Goal: Navigation & Orientation: Find specific page/section

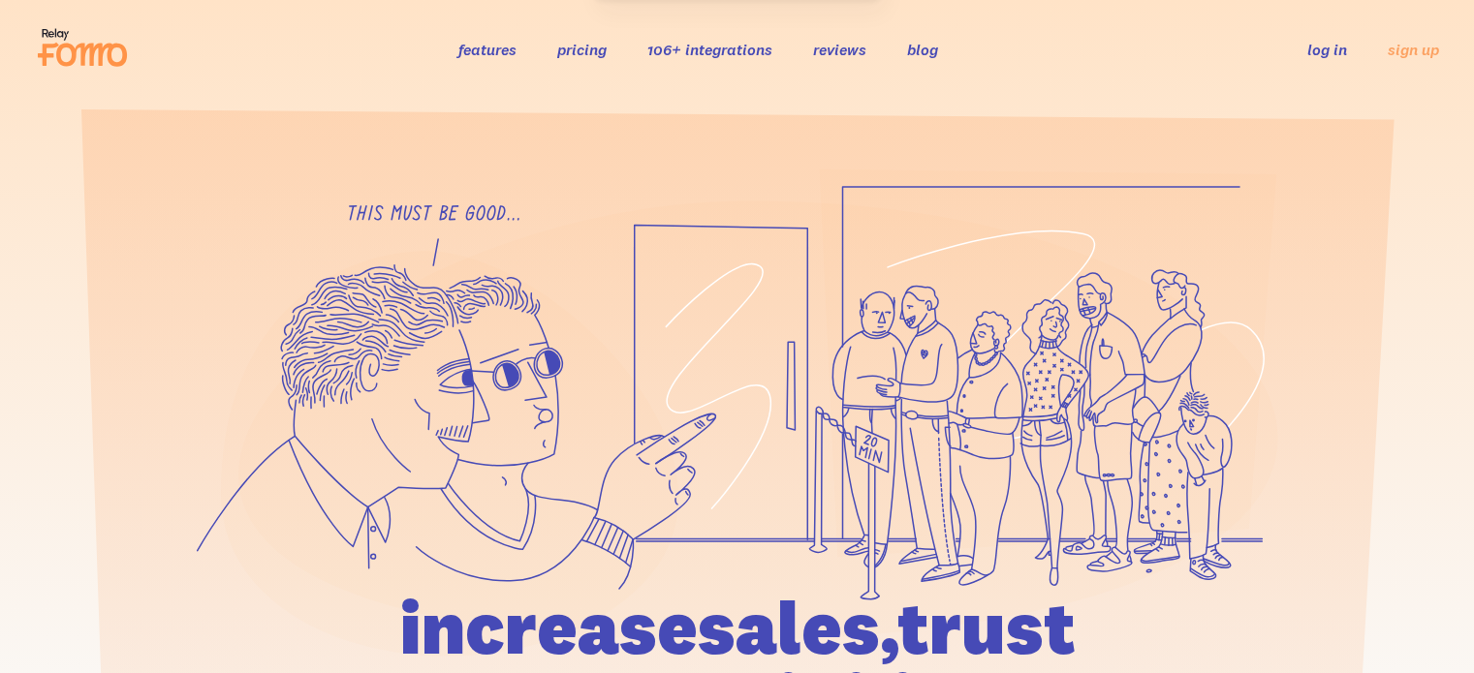
click at [1318, 48] on link "log in" at bounding box center [1327, 49] width 40 height 19
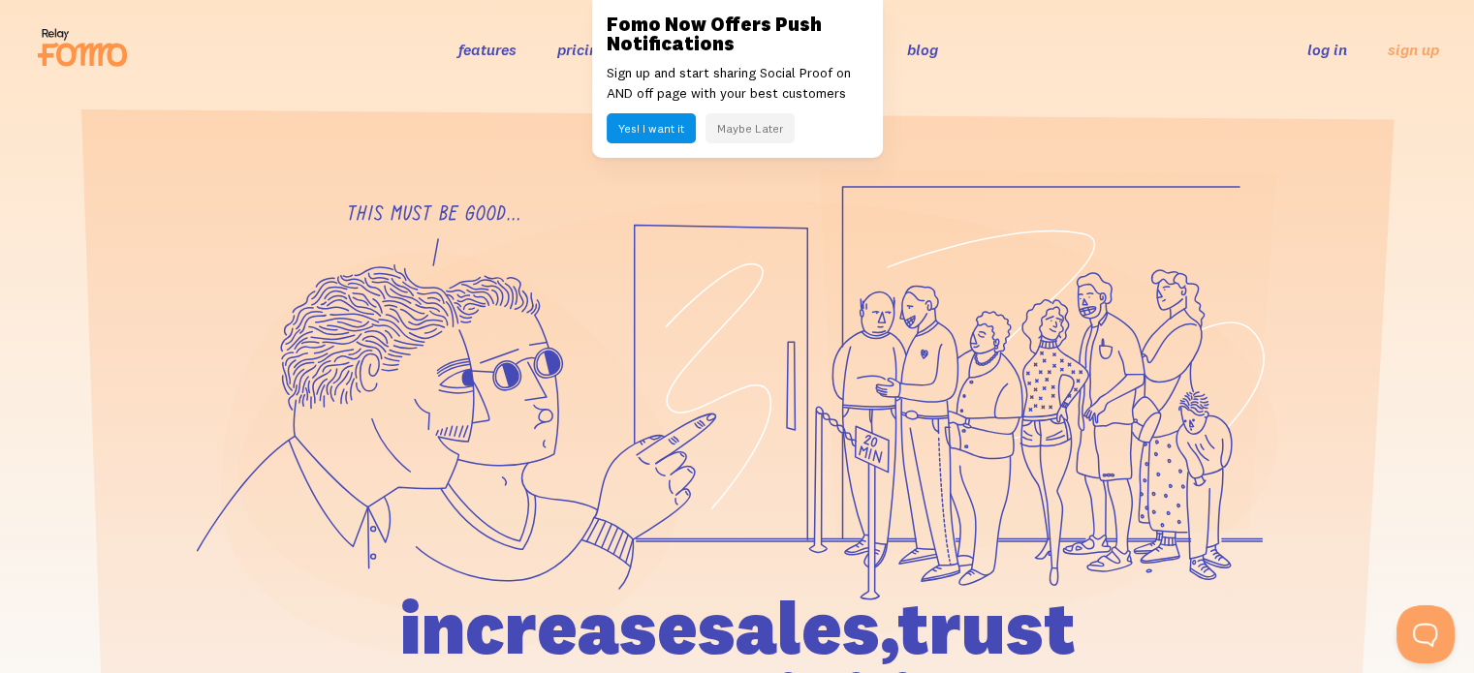
click at [1310, 45] on link "log in" at bounding box center [1327, 49] width 40 height 19
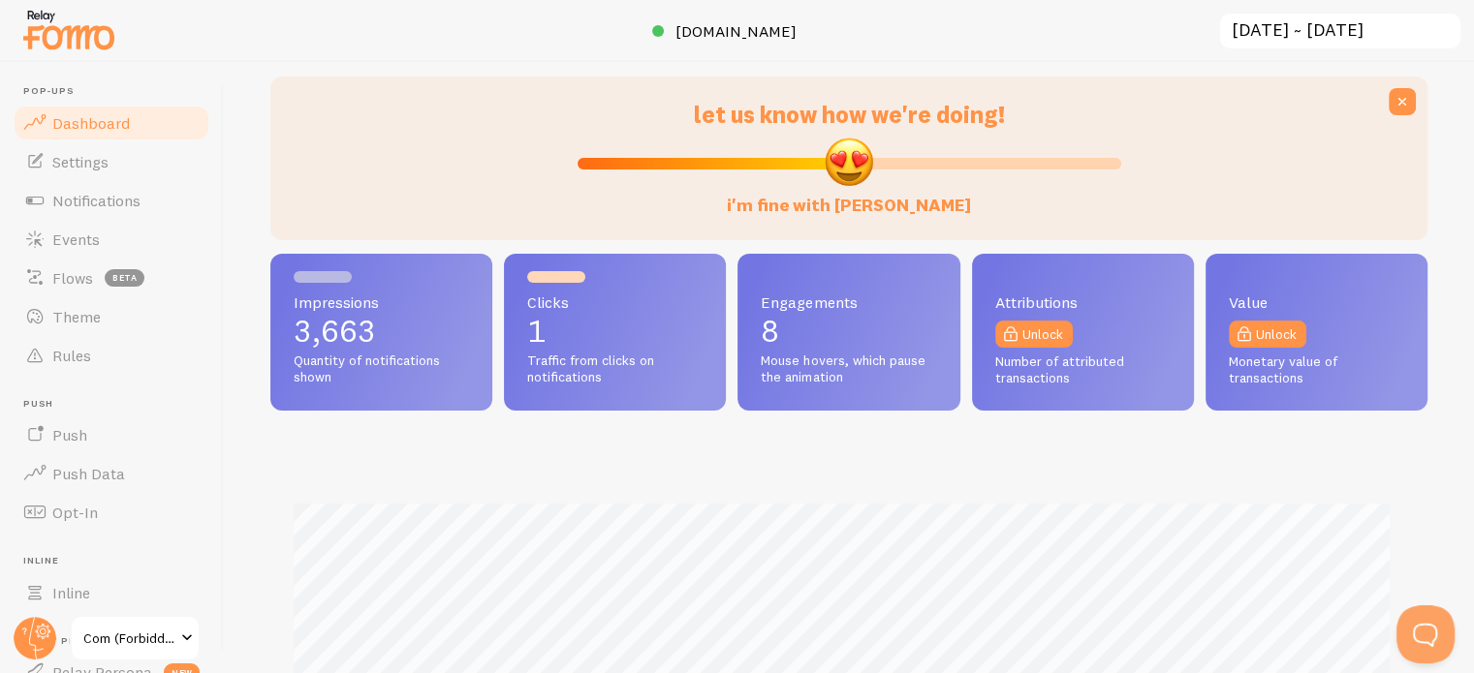
scroll to position [291, 0]
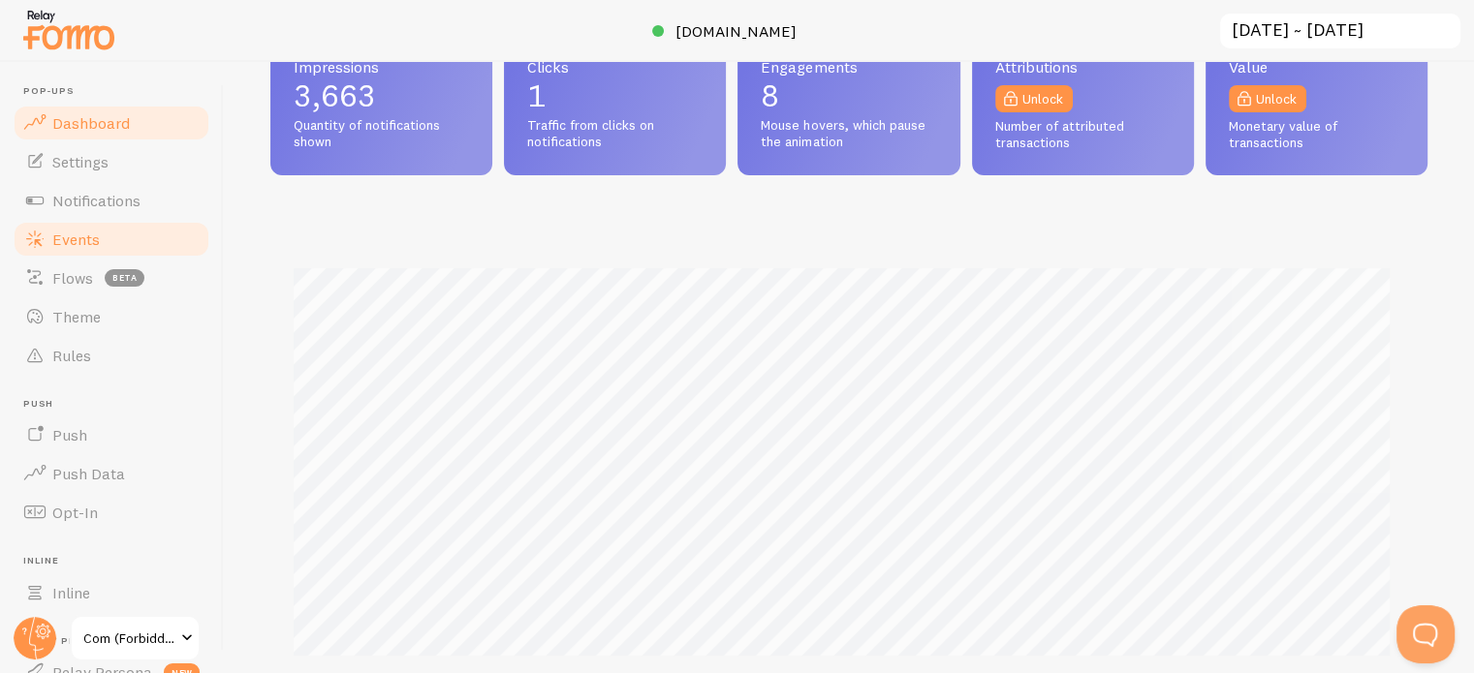
click at [69, 239] on span "Events" at bounding box center [75, 239] width 47 height 19
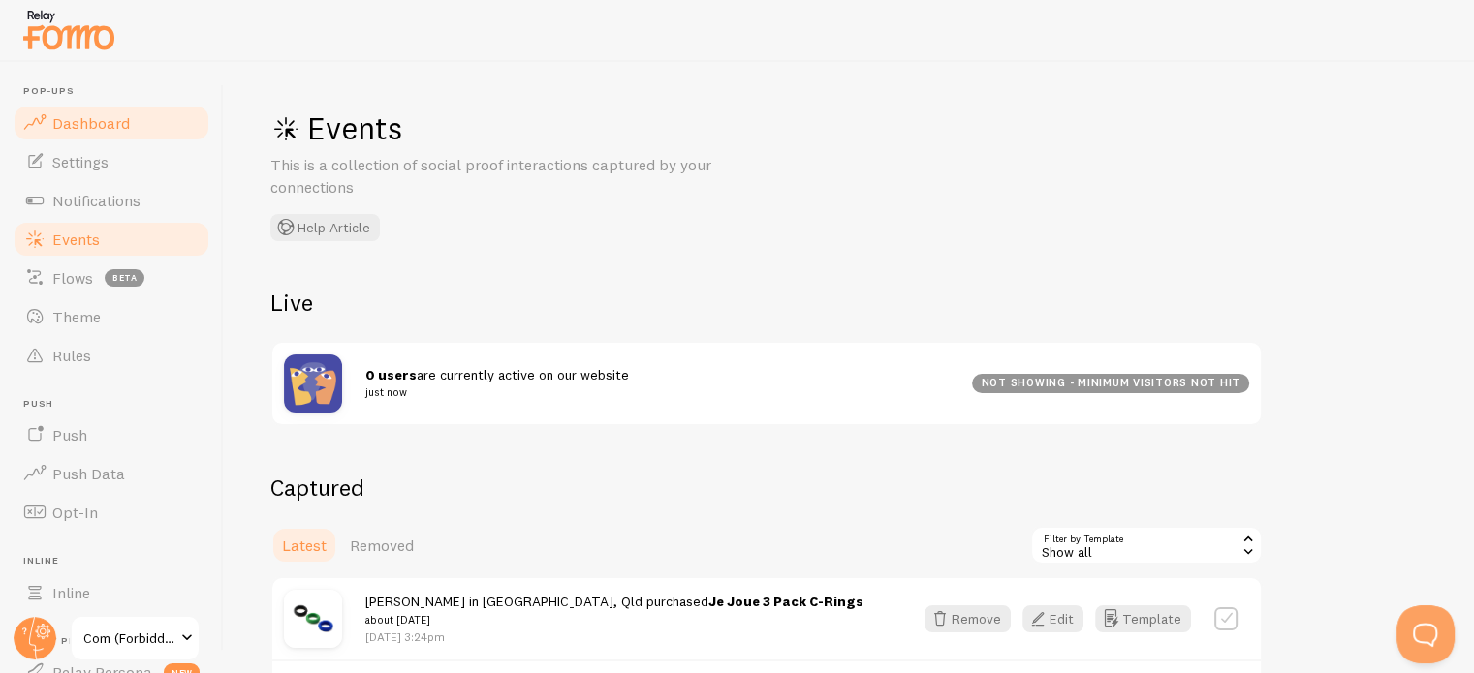
click at [70, 113] on span "Dashboard" at bounding box center [91, 122] width 78 height 19
